Goal: Task Accomplishment & Management: Manage account settings

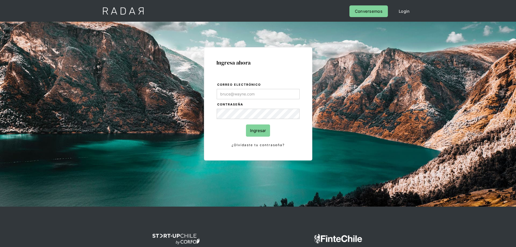
type input "[PERSON_NAME][EMAIL_ADDRESS][PERSON_NAME][DOMAIN_NAME]"
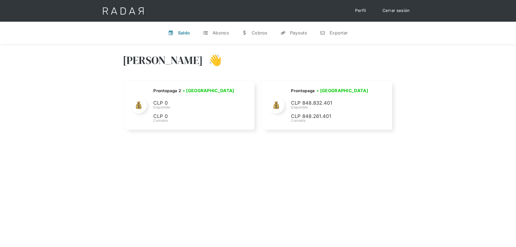
click at [326, 56] on div "[PERSON_NAME] 👋" at bounding box center [258, 64] width 271 height 32
click at [434, 108] on div "[PERSON_NAME] 👋 Cargando tus cuentas... Nombre de la empresa • [GEOGRAPHIC_DATA…" at bounding box center [258, 92] width 516 height 97
